Goal: Transaction & Acquisition: Download file/media

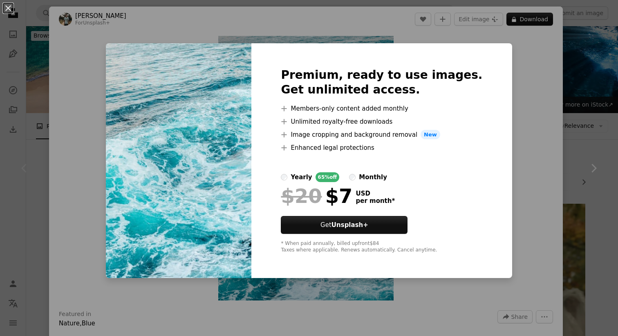
scroll to position [136, 0]
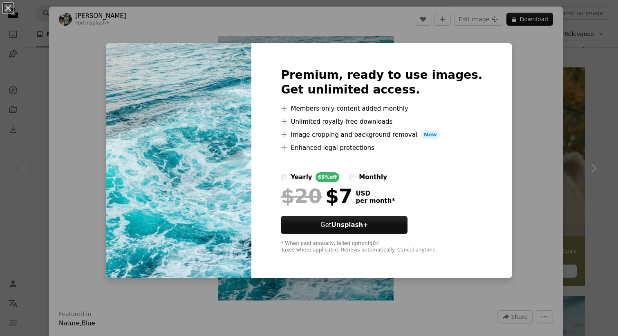
click at [491, 145] on div "An X shape Premium, ready to use images. Get unlimited access. A plus sign Memb…" at bounding box center [309, 168] width 618 height 336
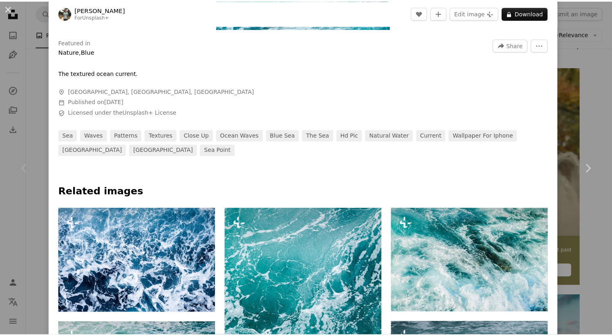
scroll to position [184, 0]
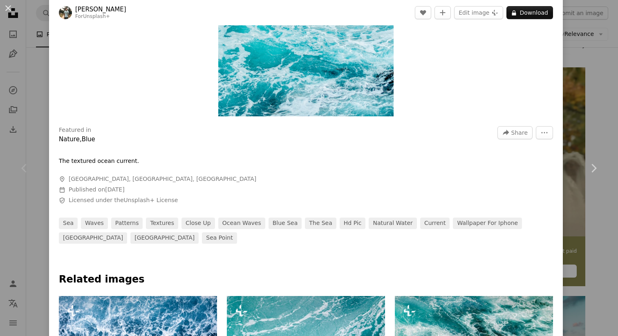
click at [601, 110] on div "An X shape Chevron left Chevron right [PERSON_NAME] For Unsplash+ A heart A plu…" at bounding box center [309, 168] width 618 height 336
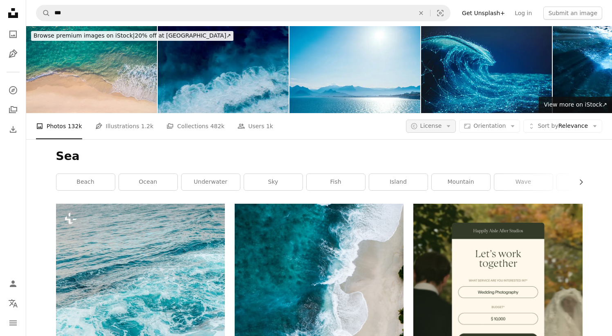
click at [436, 121] on button "A copyright icon © License Arrow down" at bounding box center [431, 126] width 50 height 13
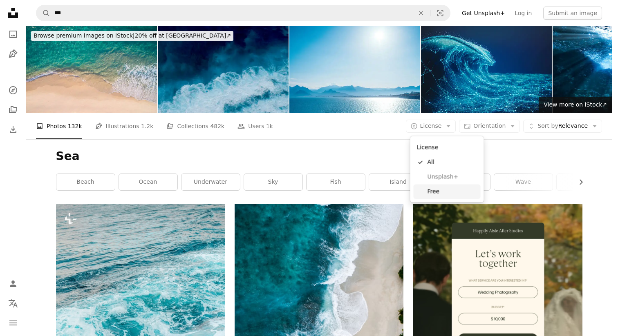
click at [439, 189] on span "Free" at bounding box center [452, 192] width 50 height 8
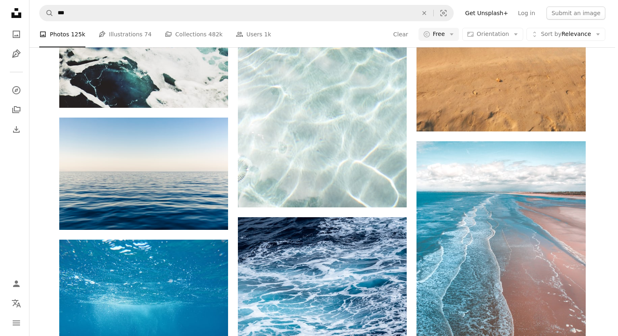
scroll to position [898, 0]
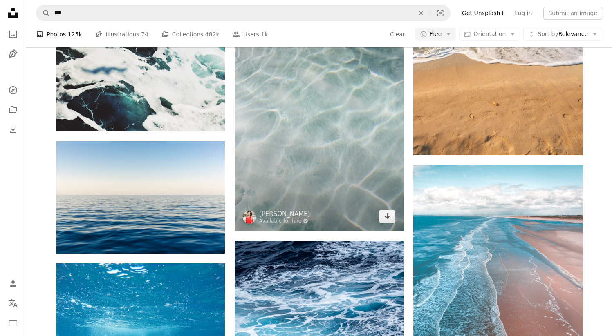
click at [349, 162] on img at bounding box center [319, 104] width 169 height 253
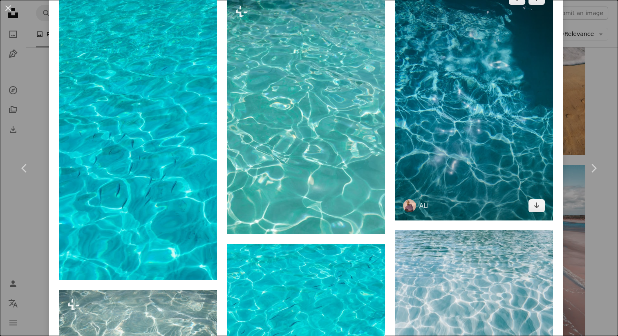
scroll to position [967, 0]
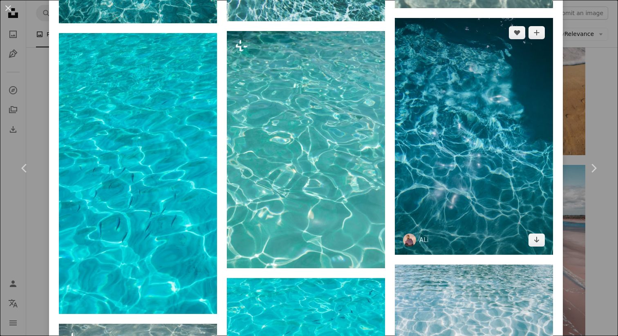
click at [446, 153] on img at bounding box center [474, 136] width 158 height 237
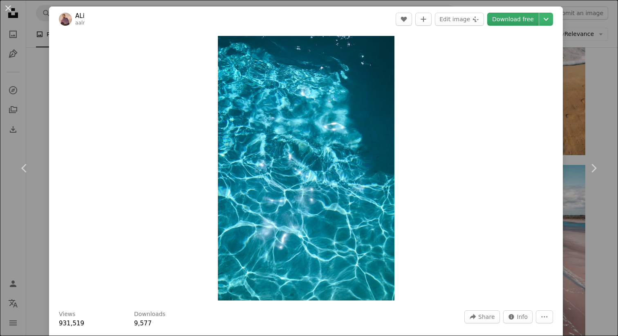
click at [502, 20] on link "Download free" at bounding box center [512, 19] width 51 height 13
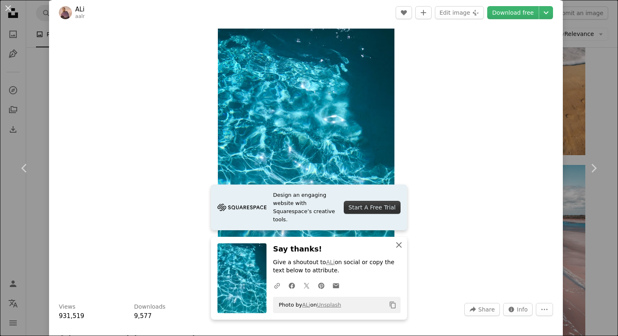
scroll to position [8, 0]
click at [396, 246] on icon "An X shape" at bounding box center [399, 245] width 10 height 10
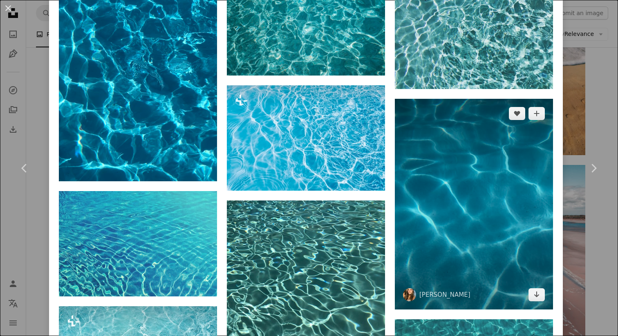
scroll to position [617, 0]
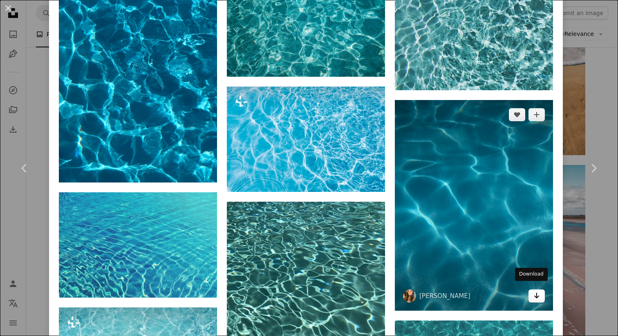
click at [528, 291] on link "Arrow pointing down" at bounding box center [536, 296] width 16 height 13
